Goal: Register for event/course

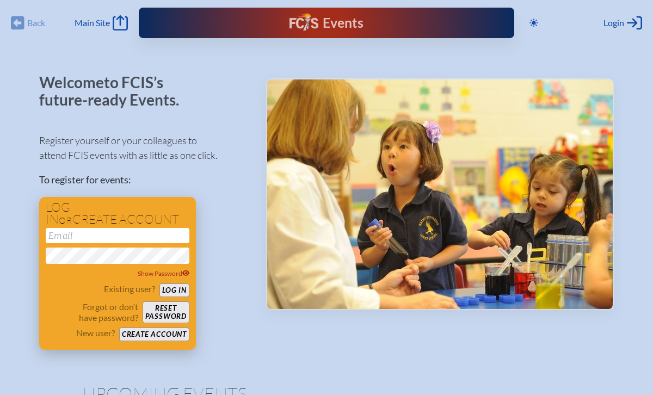
click at [101, 236] on input "email" at bounding box center [118, 235] width 144 height 15
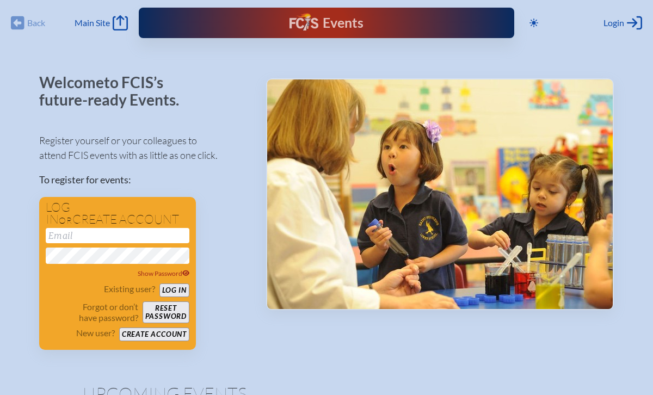
type input "[EMAIL_ADDRESS][DOMAIN_NAME]"
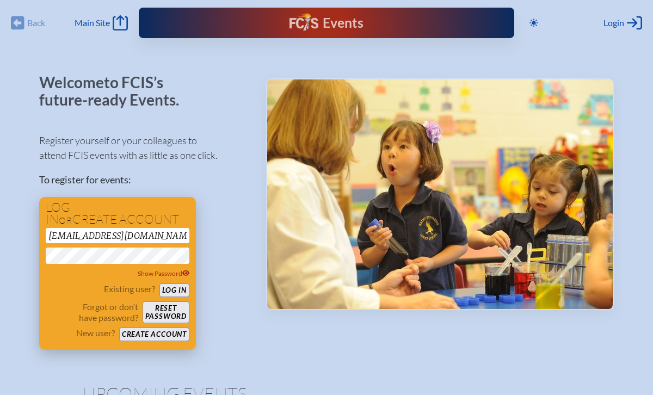
click at [177, 291] on button "Log in" at bounding box center [175, 291] width 30 height 14
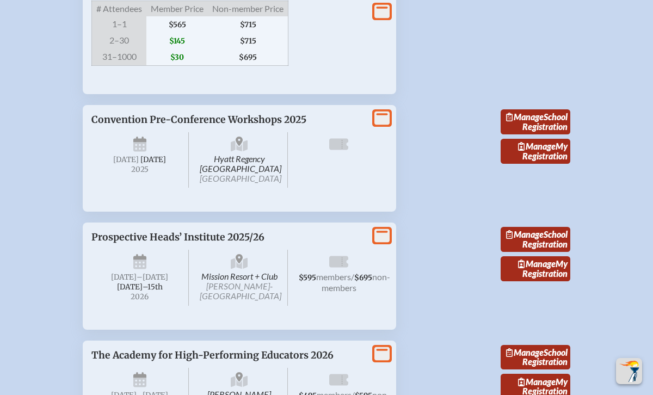
scroll to position [1454, 0]
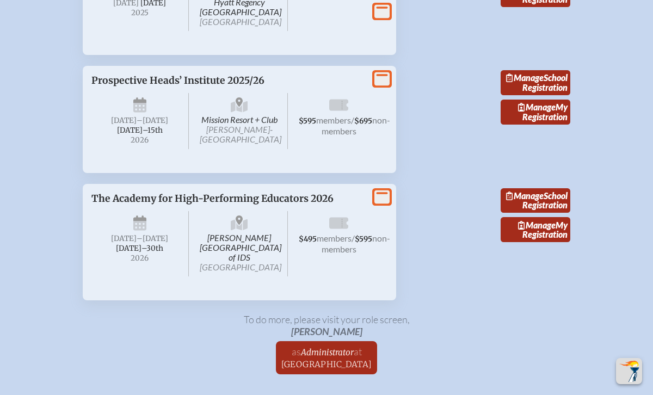
click at [381, 86] on icon at bounding box center [382, 79] width 15 height 14
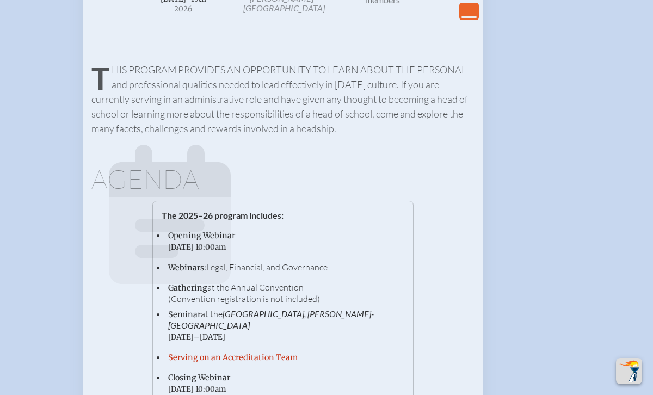
scroll to position [1484, 0]
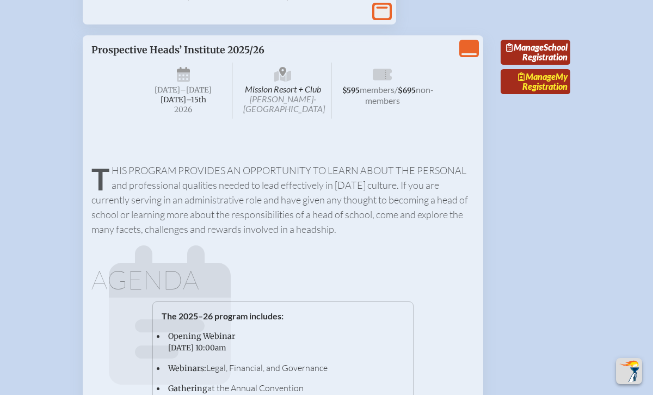
click at [545, 82] on span "Manage" at bounding box center [537, 76] width 38 height 10
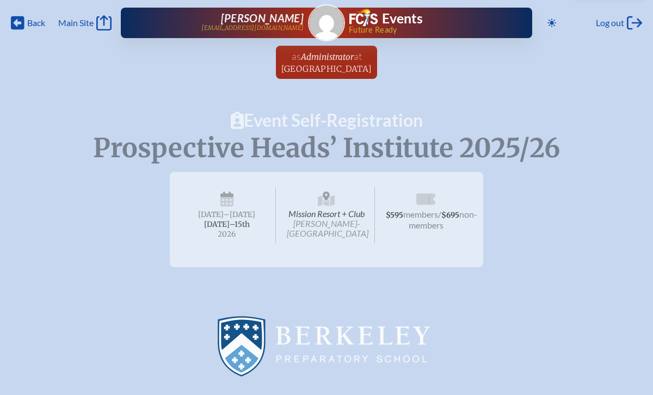
radio input "true"
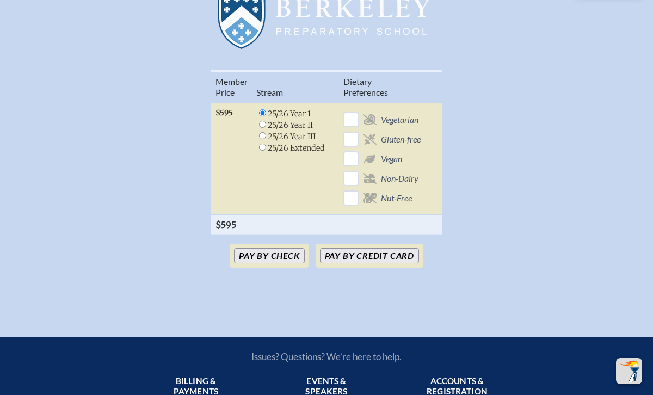
scroll to position [330, 0]
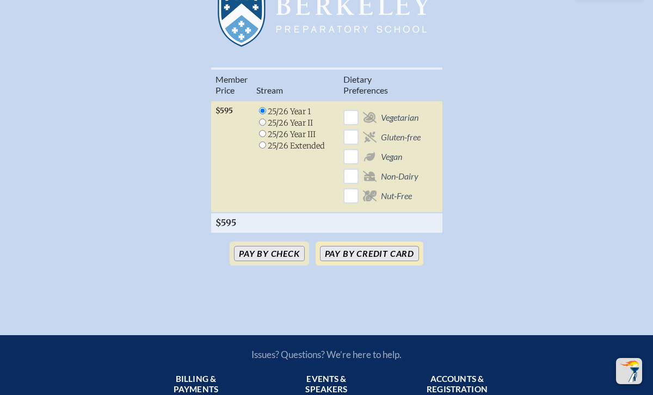
click at [337, 246] on button "Pay by Credit Card" at bounding box center [369, 253] width 99 height 15
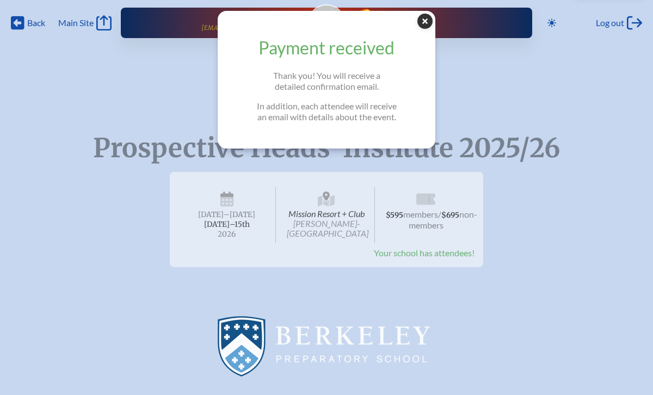
click at [426, 22] on icon "Close Popup" at bounding box center [425, 21] width 15 height 15
